Goal: Communication & Community: Answer question/provide support

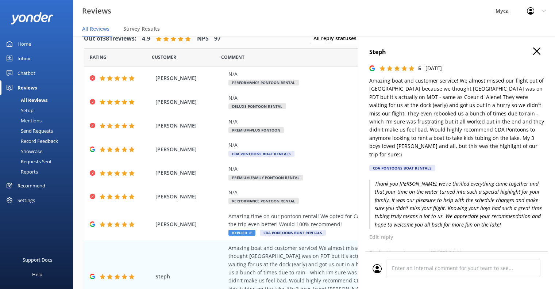
scroll to position [110, 0]
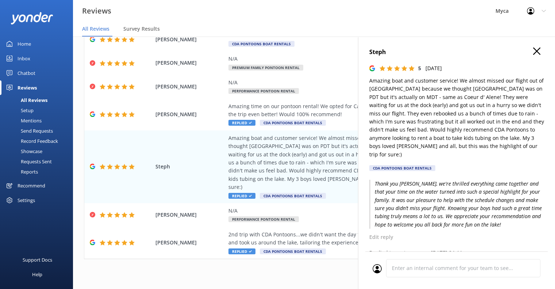
click at [533, 49] on icon at bounding box center [536, 50] width 7 height 7
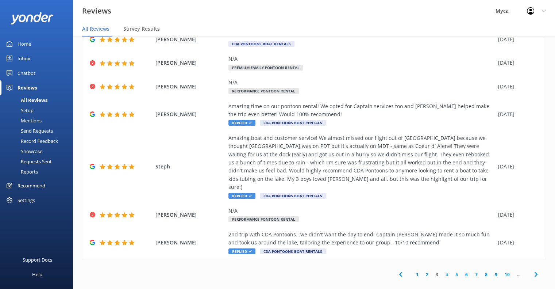
click at [412, 271] on link "1" at bounding box center [417, 274] width 10 height 7
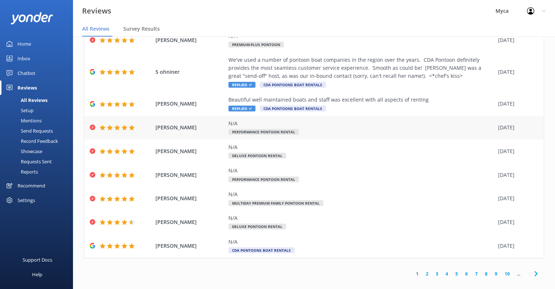
scroll to position [60, 0]
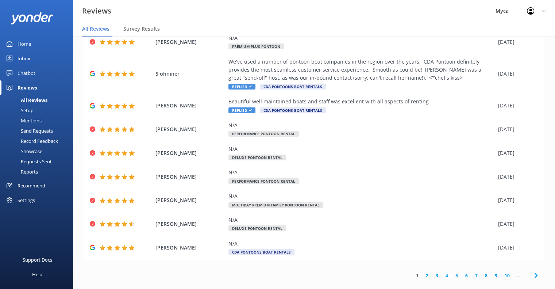
click at [422, 274] on link "2" at bounding box center [427, 275] width 10 height 7
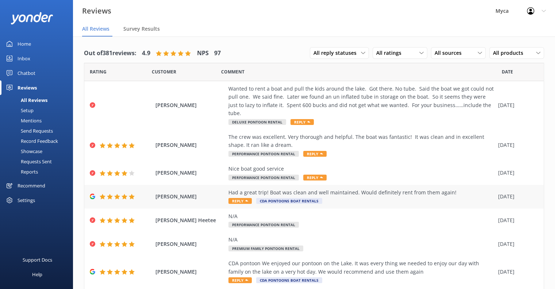
click at [242, 198] on span "Reply" at bounding box center [239, 201] width 23 height 6
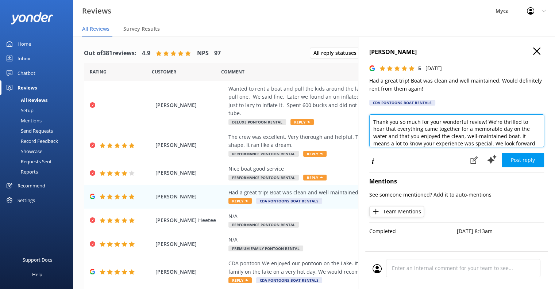
drag, startPoint x: 498, startPoint y: 121, endPoint x: 367, endPoint y: 115, distance: 131.1
click at [367, 115] on div "Kraig Heeter 5 Tue, 12th Aug 2025 Had a great trip! Boat was clean and well mai…" at bounding box center [456, 180] width 197 height 289
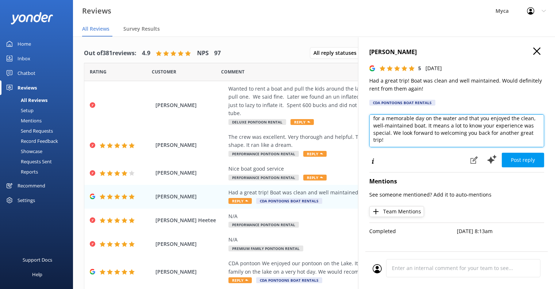
drag, startPoint x: 414, startPoint y: 137, endPoint x: 391, endPoint y: 135, distance: 22.7
click at [391, 135] on textarea "Hi Kraig, So glad to hear that everything came together for a memorable day on …" at bounding box center [456, 130] width 175 height 33
drag, startPoint x: 415, startPoint y: 140, endPoint x: 456, endPoint y: 132, distance: 40.9
click at [456, 132] on textarea "Hi Kraig, So glad to hear that everything came together for a memorable day on …" at bounding box center [456, 130] width 175 height 33
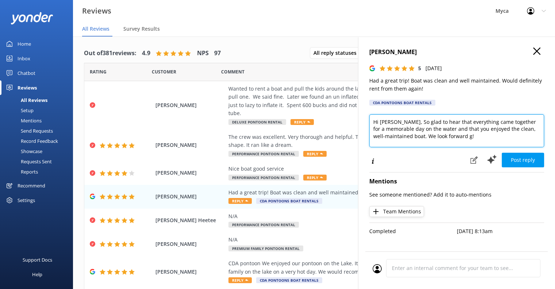
scroll to position [0, 0]
type textarea "Hi Kraig, So glad to hear that everything came together for a memorable day on …"
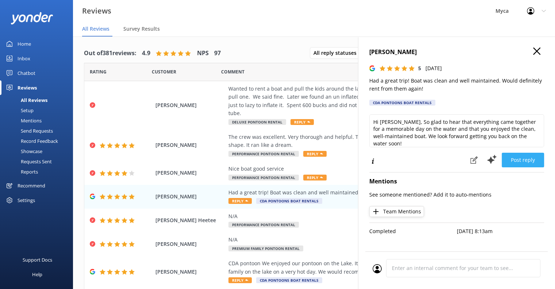
click at [526, 159] on button "Post reply" at bounding box center [523, 159] width 42 height 15
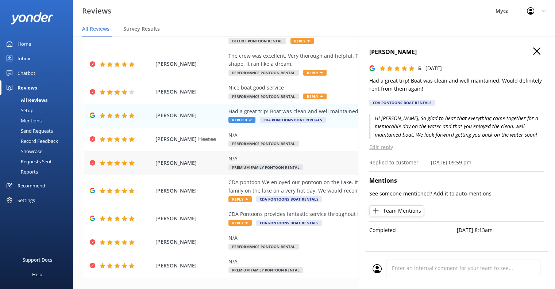
scroll to position [85, 0]
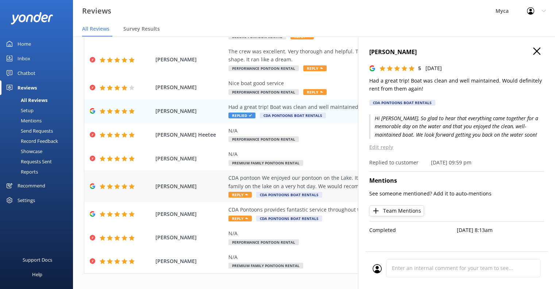
click at [241, 192] on span "Reply" at bounding box center [239, 195] width 23 height 6
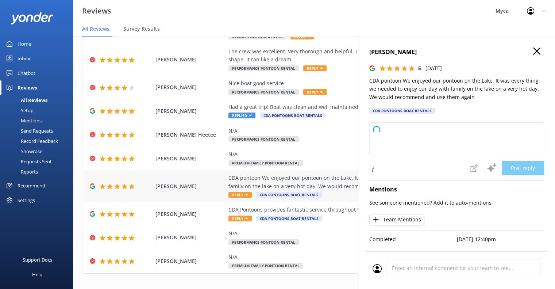
type textarea "Thank you so much for your kind words! We're thrilled to hear that everything c…"
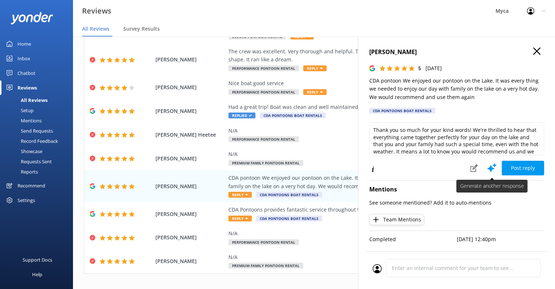
click at [487, 168] on use at bounding box center [491, 167] width 9 height 9
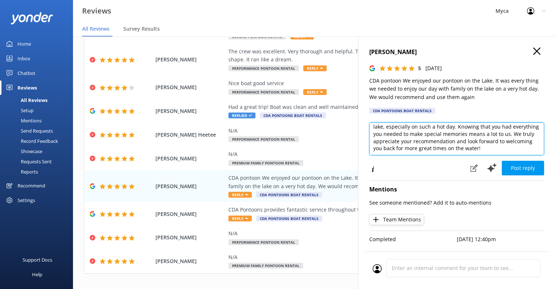
scroll to position [0, 0]
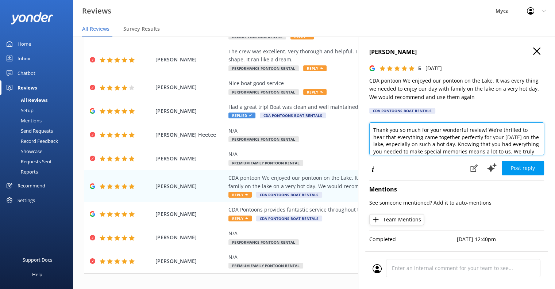
drag, startPoint x: 372, startPoint y: 130, endPoint x: 517, endPoint y: 130, distance: 144.1
click at [517, 130] on textarea "Thank you so much for your wonderful review! We’re thrilled to hear that everyt…" at bounding box center [456, 138] width 175 height 33
drag, startPoint x: 441, startPoint y: 138, endPoint x: 432, endPoint y: 138, distance: 9.1
click at [432, 138] on textarea "Hi Jan, We are pleased to hear that everything came together perfectly for your…" at bounding box center [456, 138] width 175 height 33
click at [409, 145] on textarea "Hi Jan, We are pleased to hear that everything came together perfectly for your…" at bounding box center [456, 138] width 175 height 33
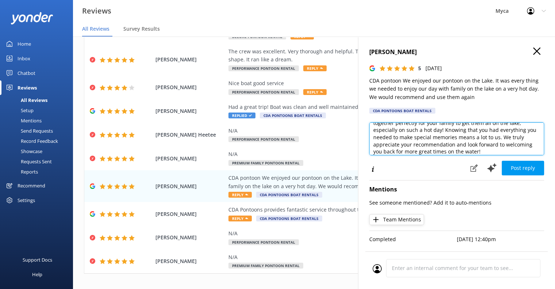
scroll to position [18, 0]
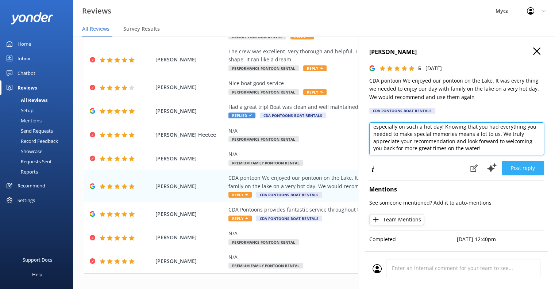
type textarea "Hi Jan, We are pleased to hear that everything came together perfectly for your…"
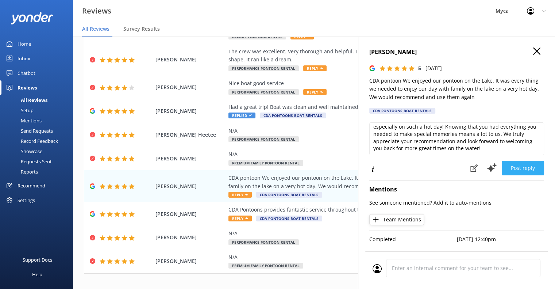
click at [517, 167] on button "Post reply" at bounding box center [523, 168] width 42 height 15
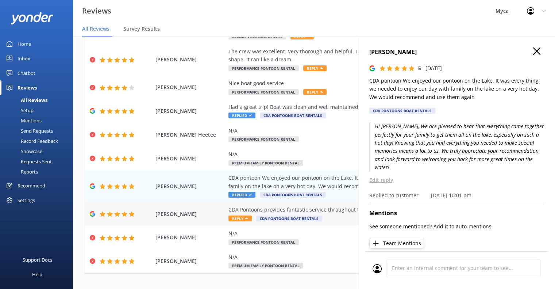
click at [245, 217] on icon at bounding box center [246, 218] width 3 height 3
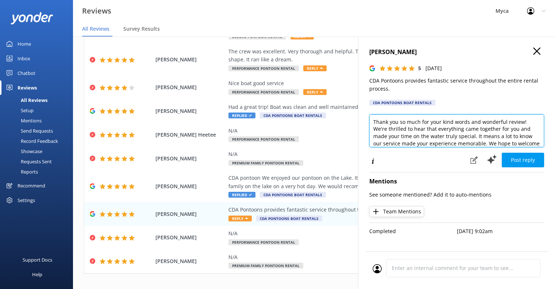
click at [372, 120] on textarea "Thank you so much for your kind words and wonderful review! We're thrilled to h…" at bounding box center [456, 130] width 175 height 33
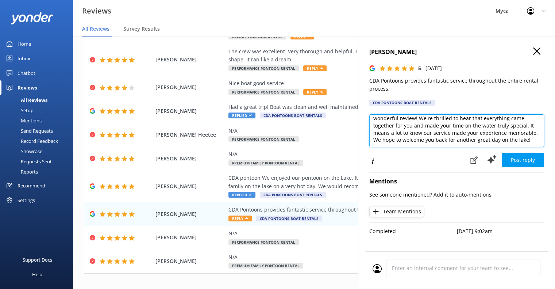
drag, startPoint x: 392, startPoint y: 130, endPoint x: 498, endPoint y: 131, distance: 105.8
click at [498, 131] on textarea "Hi John, Thank you so much for your kind words and wonderful review! We're thri…" at bounding box center [456, 130] width 175 height 33
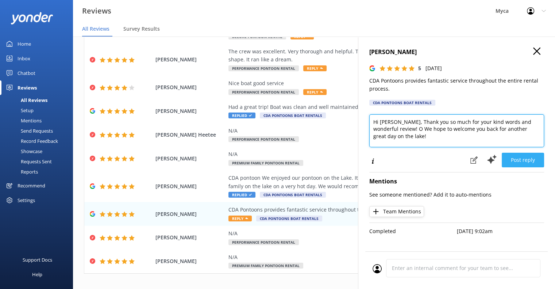
scroll to position [0, 0]
type textarea "Hi John, Thank you so much for your kind words and wonderful review! Our crew w…"
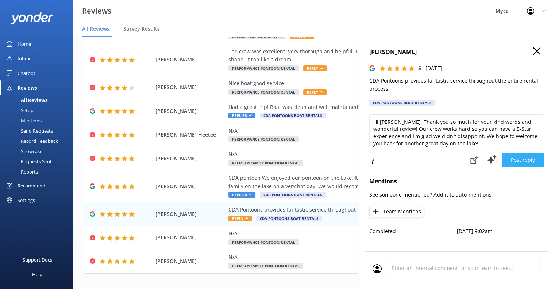
click at [525, 159] on button "Post reply" at bounding box center [523, 159] width 42 height 15
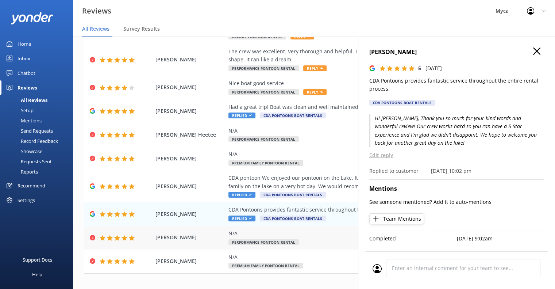
scroll to position [15, 0]
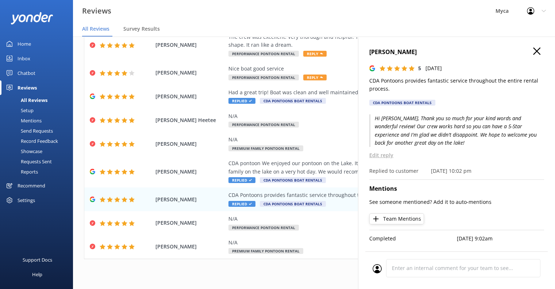
click at [533, 52] on icon at bounding box center [536, 50] width 7 height 7
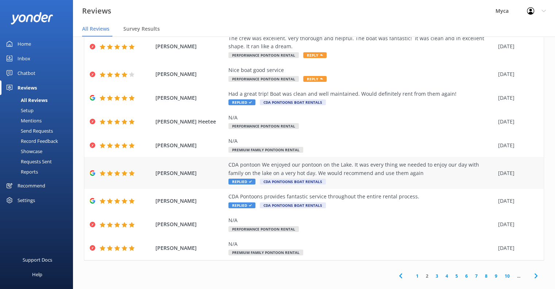
scroll to position [85, 0]
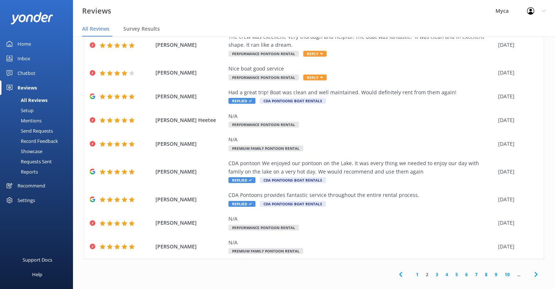
click at [412, 271] on link "1" at bounding box center [417, 274] width 10 height 7
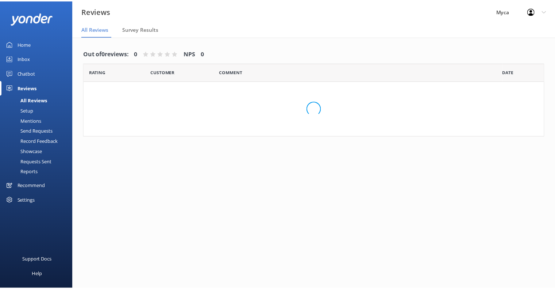
scroll to position [15, 0]
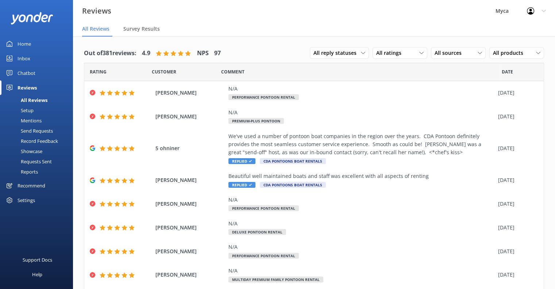
click at [22, 108] on div "Setup" at bounding box center [18, 110] width 29 height 10
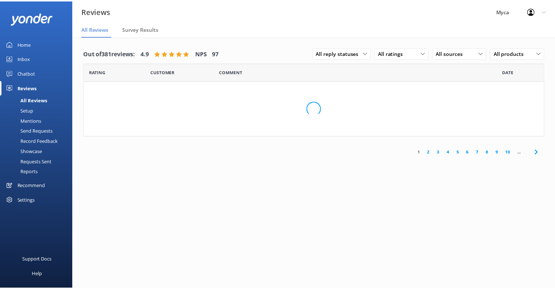
scroll to position [15, 0]
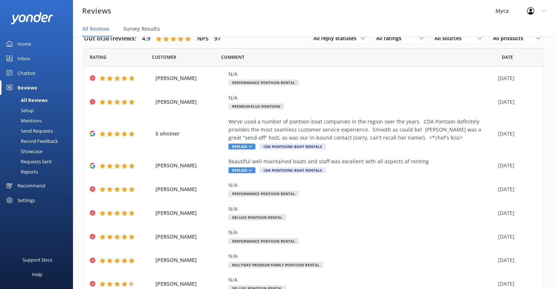
click at [38, 99] on div "All Reviews" at bounding box center [25, 100] width 43 height 10
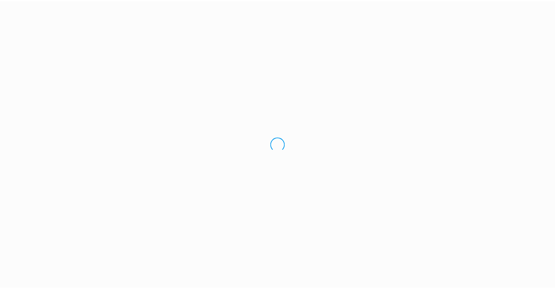
scroll to position [15, 0]
